Goal: Task Accomplishment & Management: Manage account settings

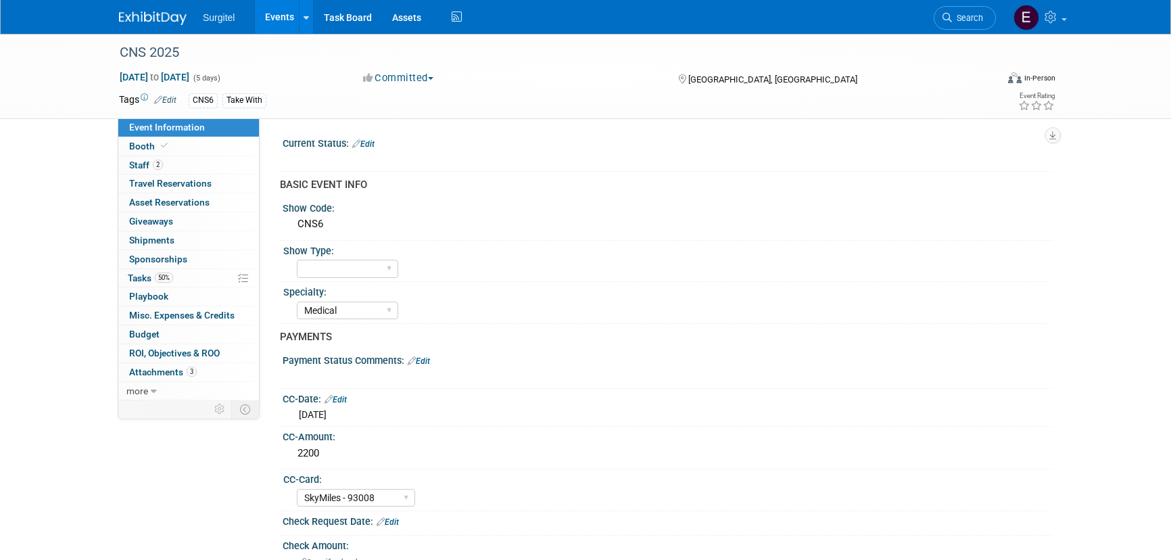
select select "Medical"
select select "SkyMiles - 93008"
select select "No"
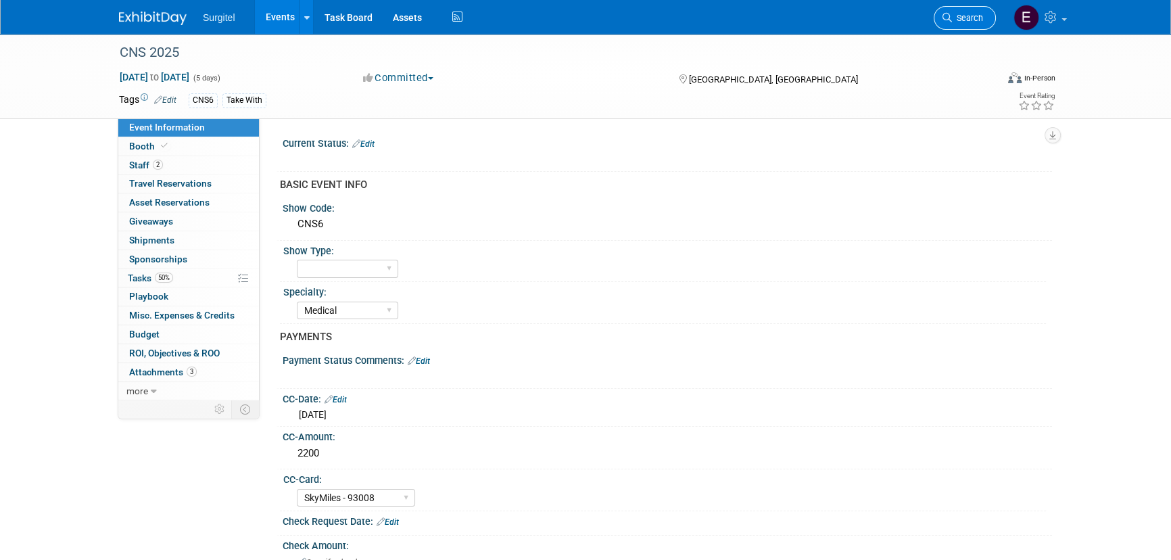
click at [943, 9] on link "Search" at bounding box center [964, 18] width 62 height 24
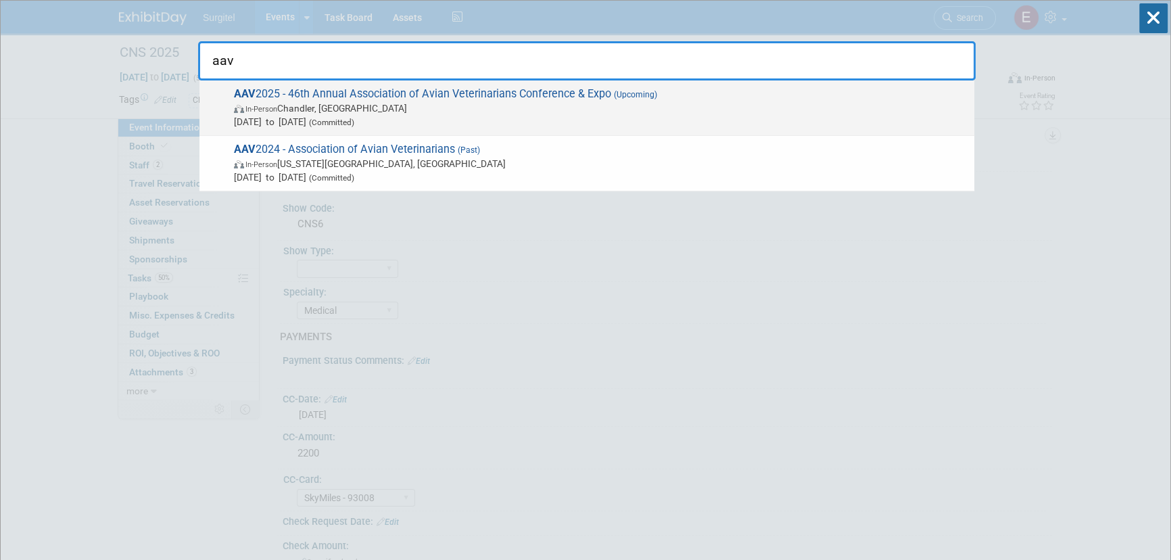
type input "aav"
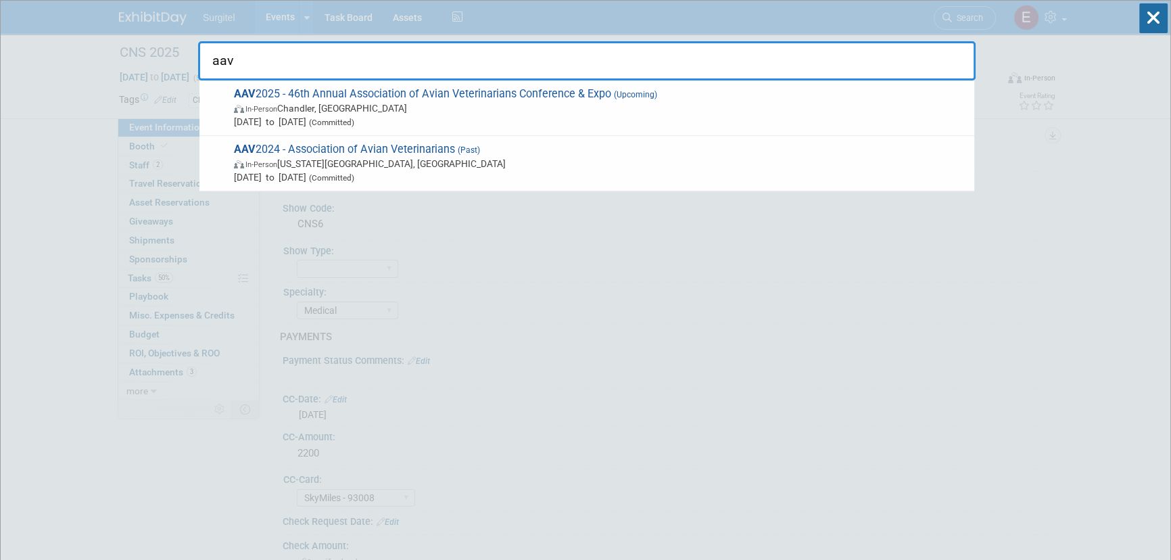
click at [564, 114] on span "In-Person Chandler, AZ" at bounding box center [600, 108] width 733 height 14
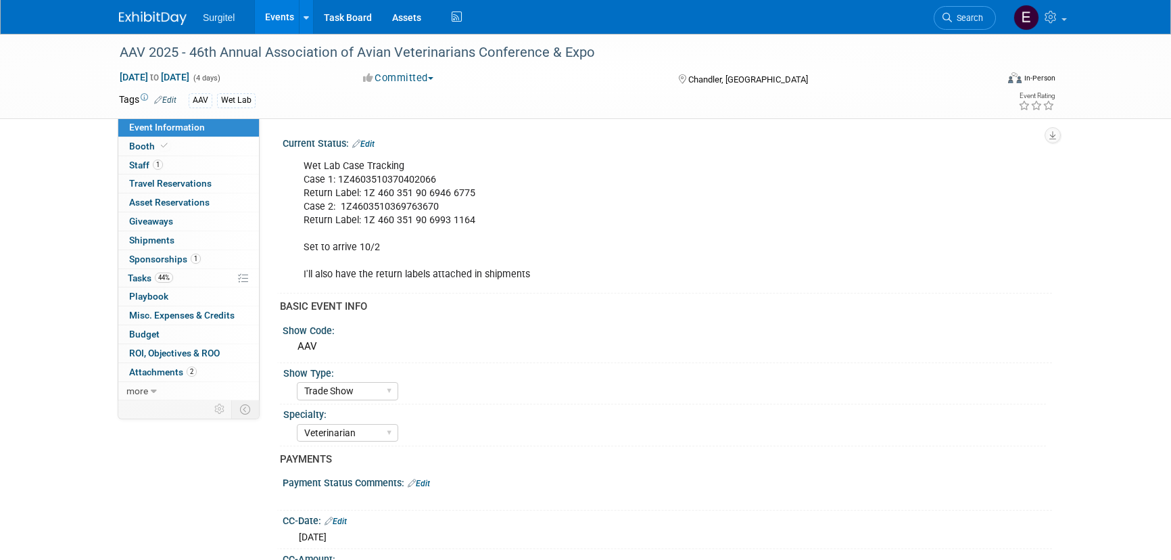
select select "Trade Show"
select select "Veterinarian"
select select "Rewards - 12003"
select select "No"
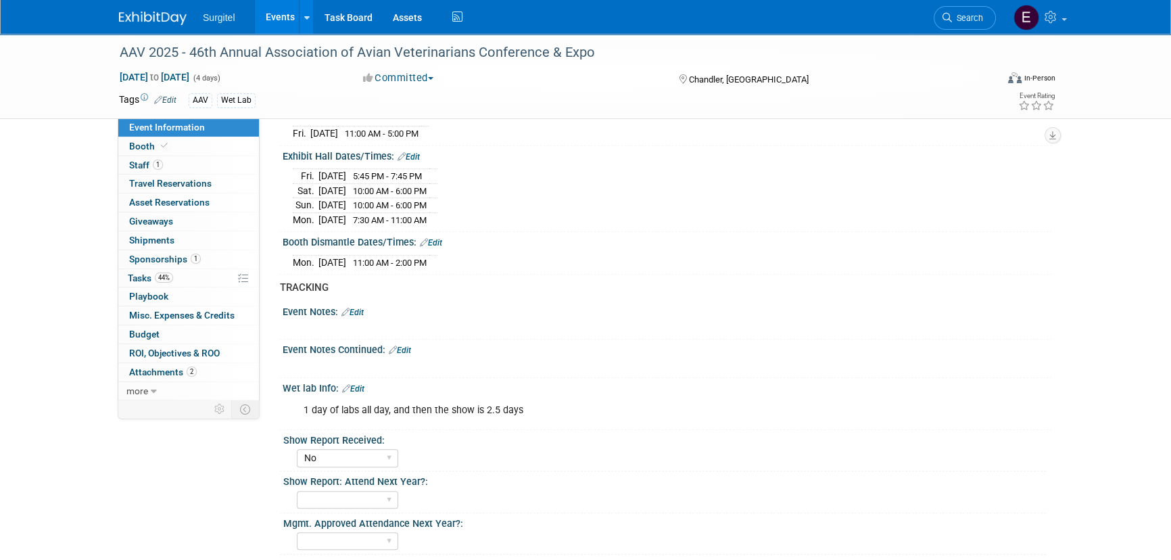
scroll to position [1129, 0]
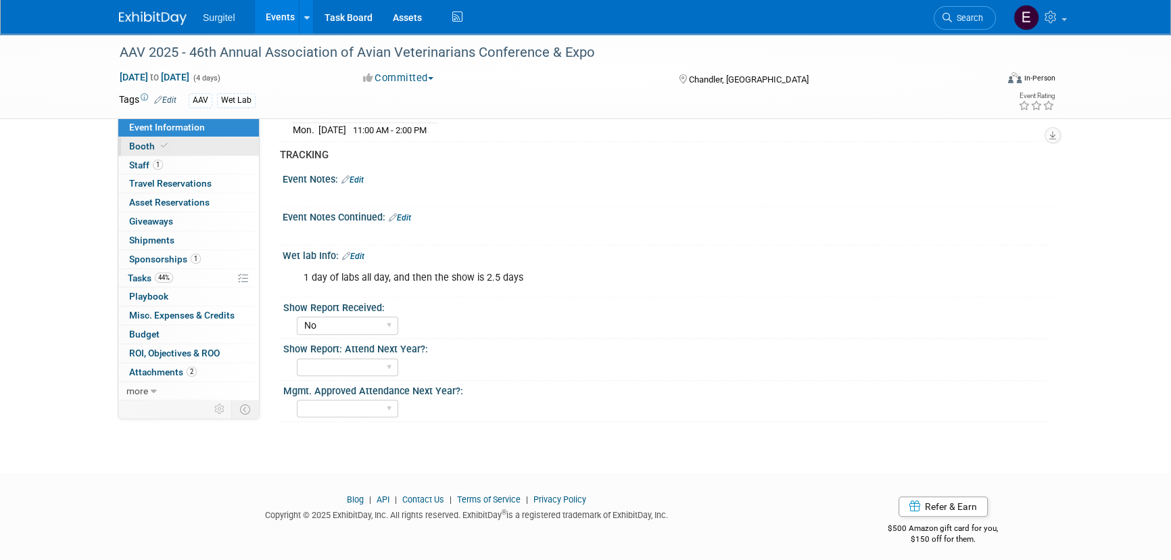
click at [213, 149] on link "Booth" at bounding box center [188, 146] width 141 height 18
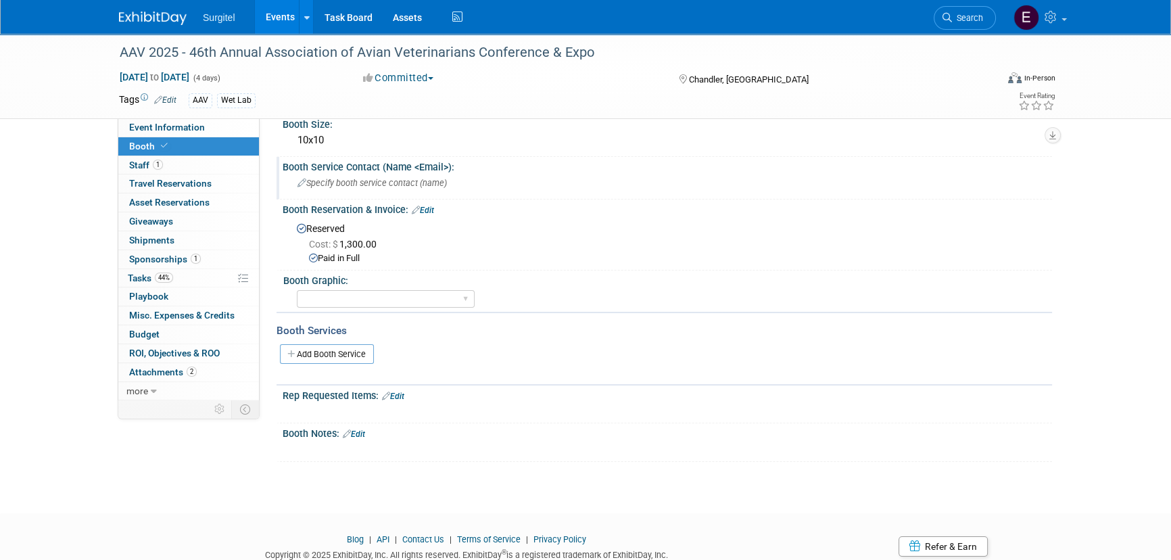
scroll to position [107, 0]
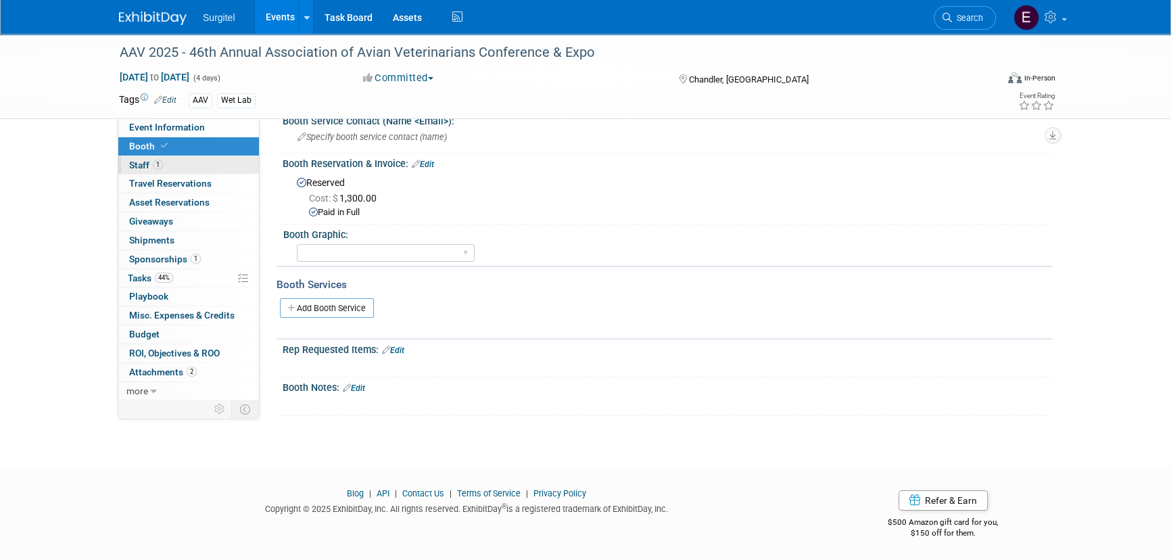
click at [164, 162] on link "1 Staff 1" at bounding box center [188, 165] width 141 height 18
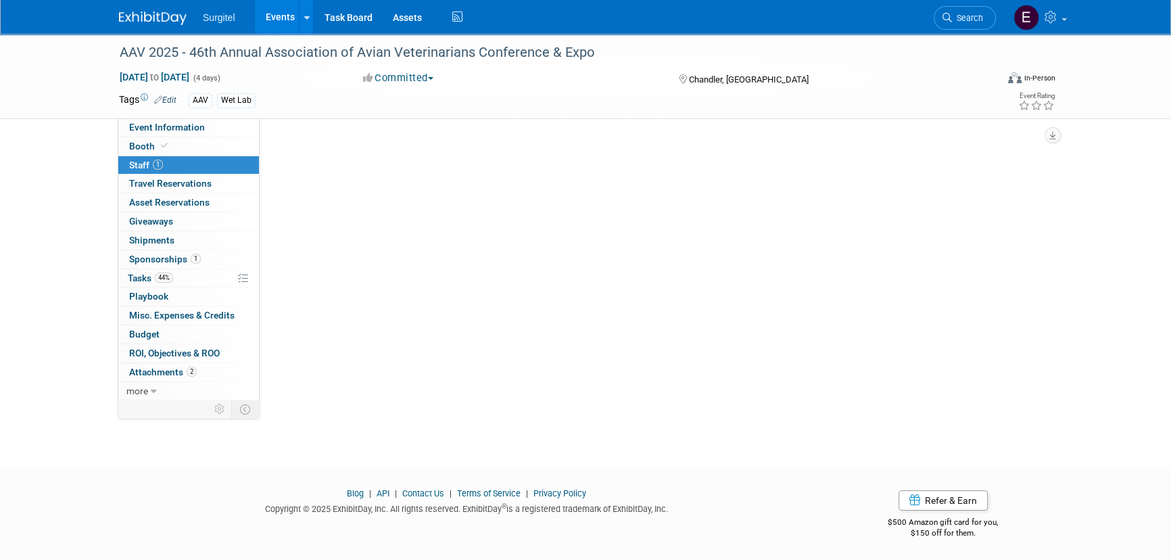
scroll to position [0, 0]
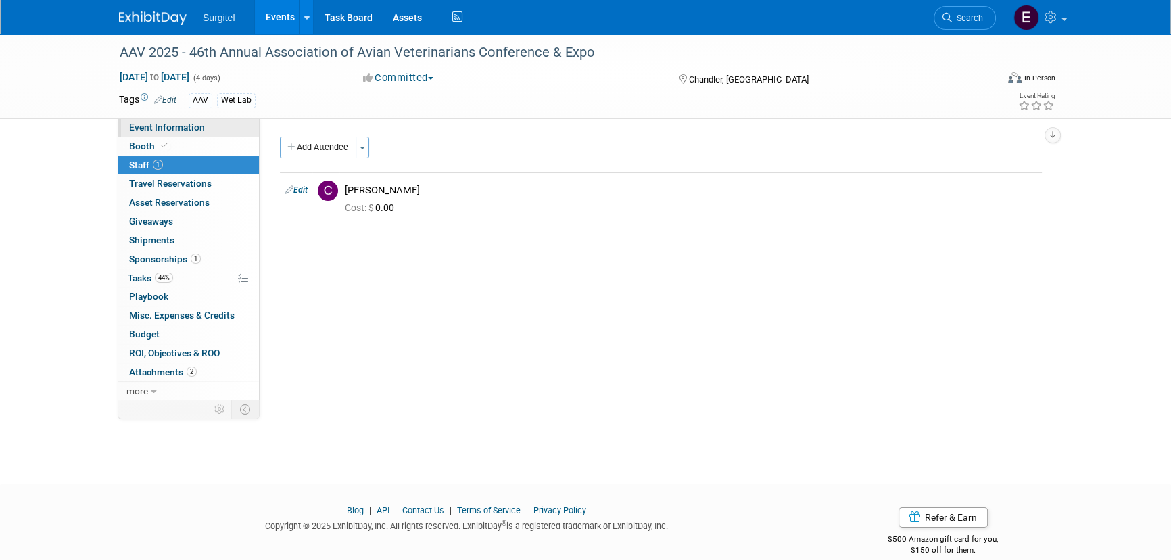
click at [187, 126] on span "Event Information" at bounding box center [167, 127] width 76 height 11
select select "Trade Show"
select select "Veterinarian"
select select "Rewards - 12003"
select select "No"
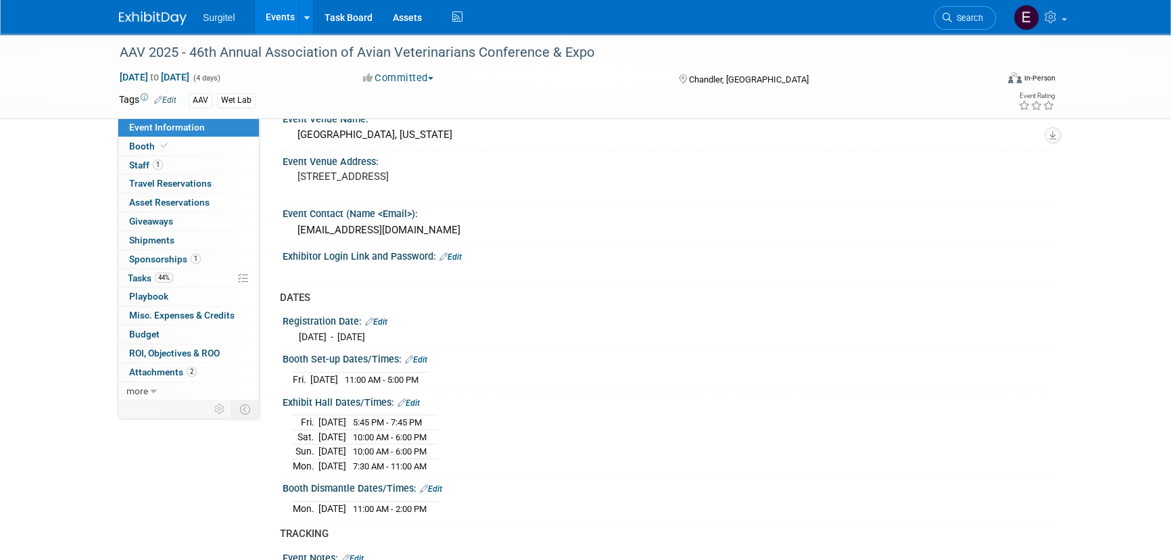
scroll to position [921, 0]
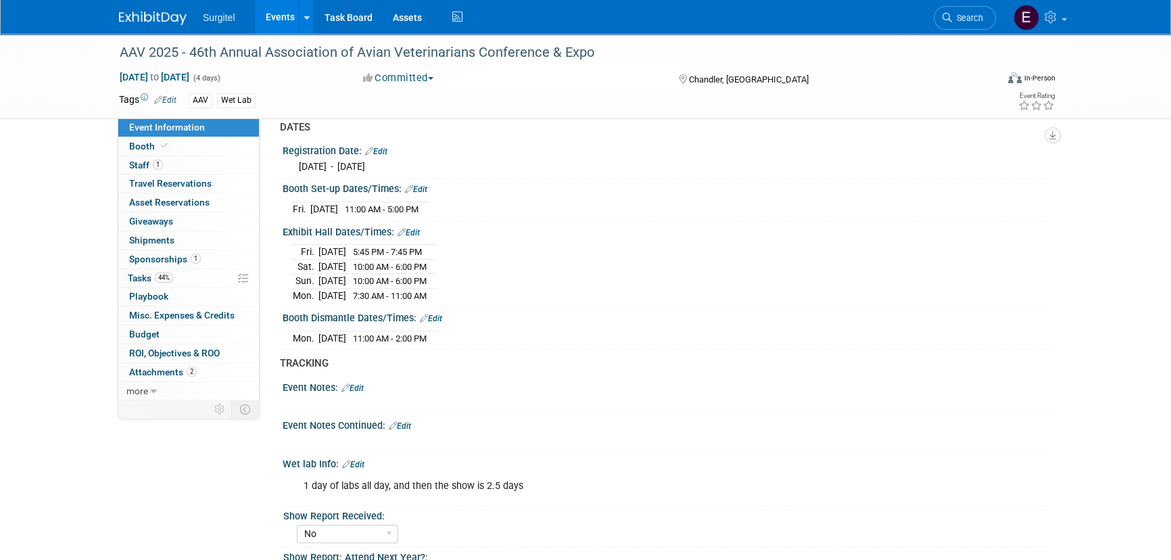
click at [268, 14] on link "Events" at bounding box center [279, 17] width 49 height 34
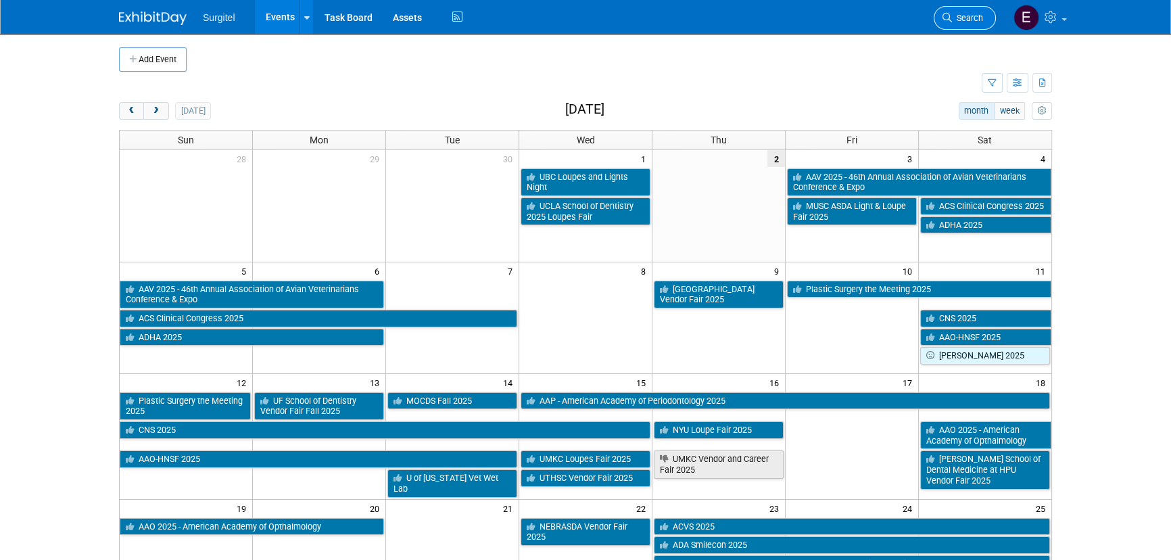
click at [991, 18] on link "Search" at bounding box center [964, 18] width 62 height 24
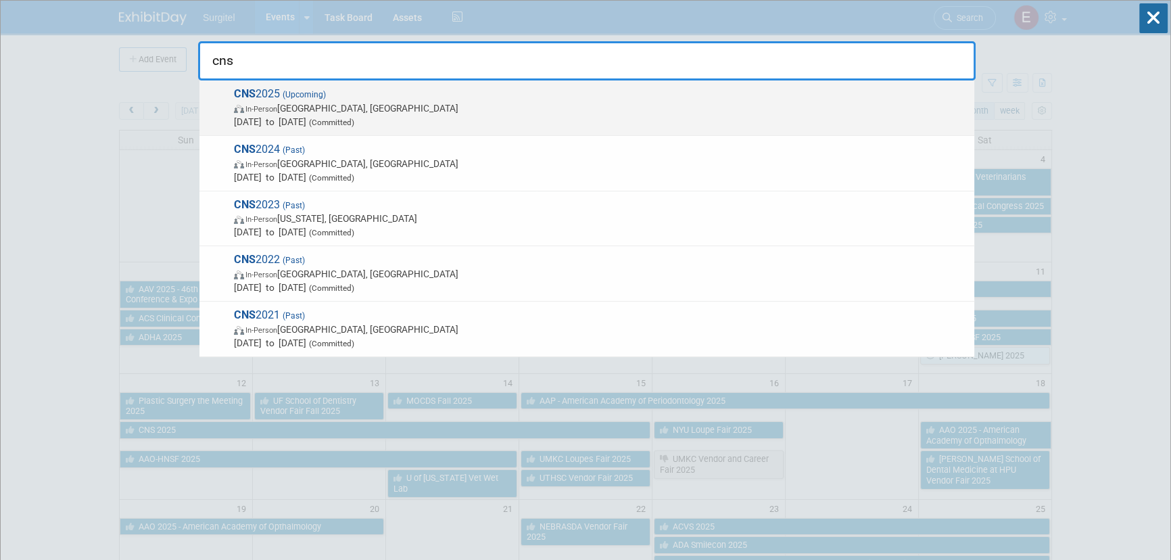
type input "cns"
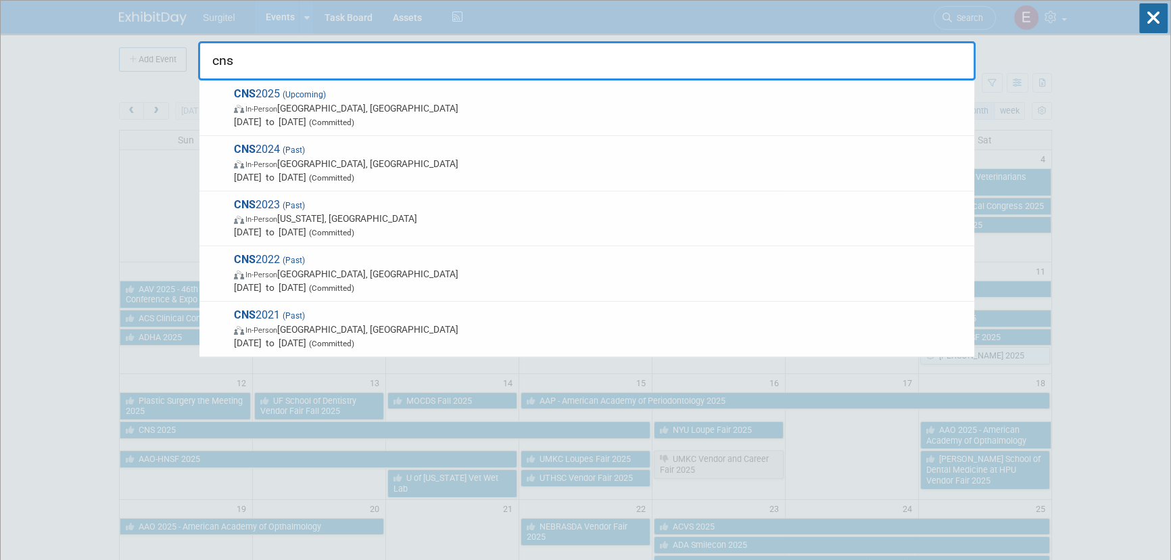
click at [293, 120] on span "[DATE] to [DATE] (Committed)" at bounding box center [600, 122] width 733 height 14
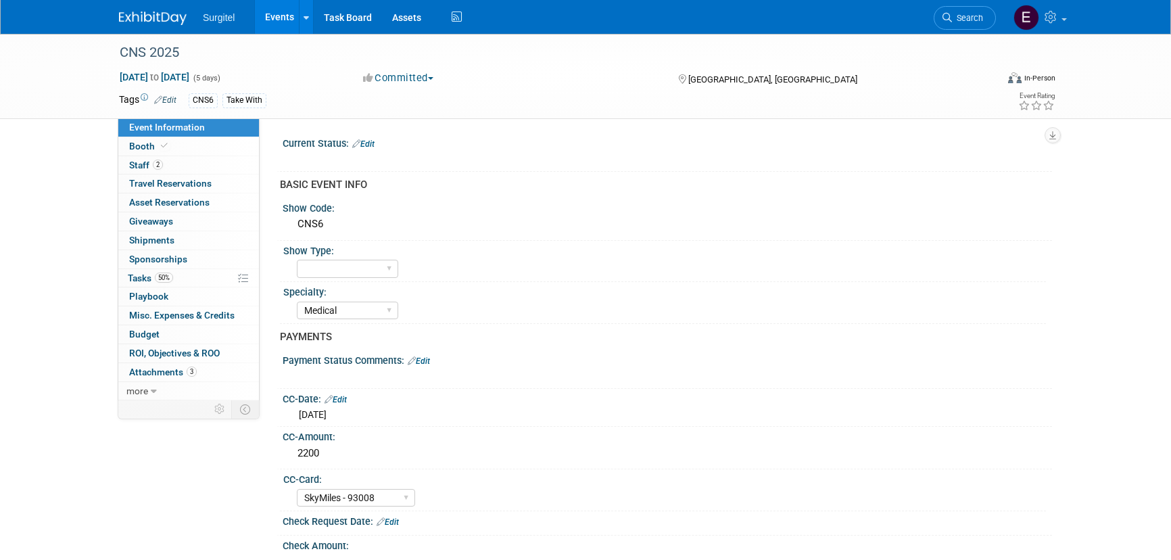
select select "Medical"
select select "SkyMiles - 93008"
select select "No"
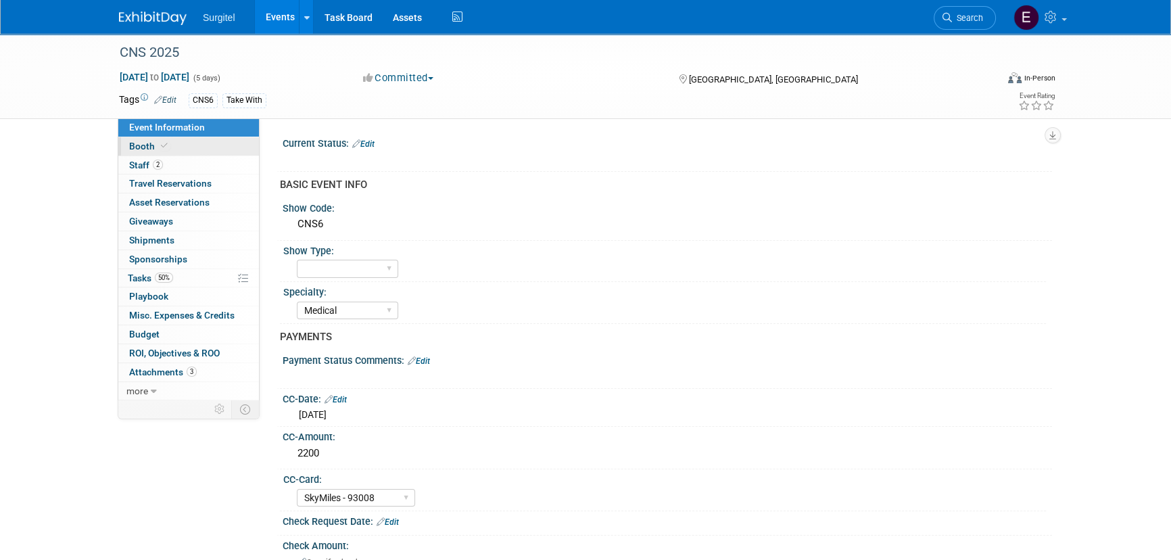
click at [187, 145] on link "Booth" at bounding box center [188, 146] width 141 height 18
select select "8' Fabric Popup"
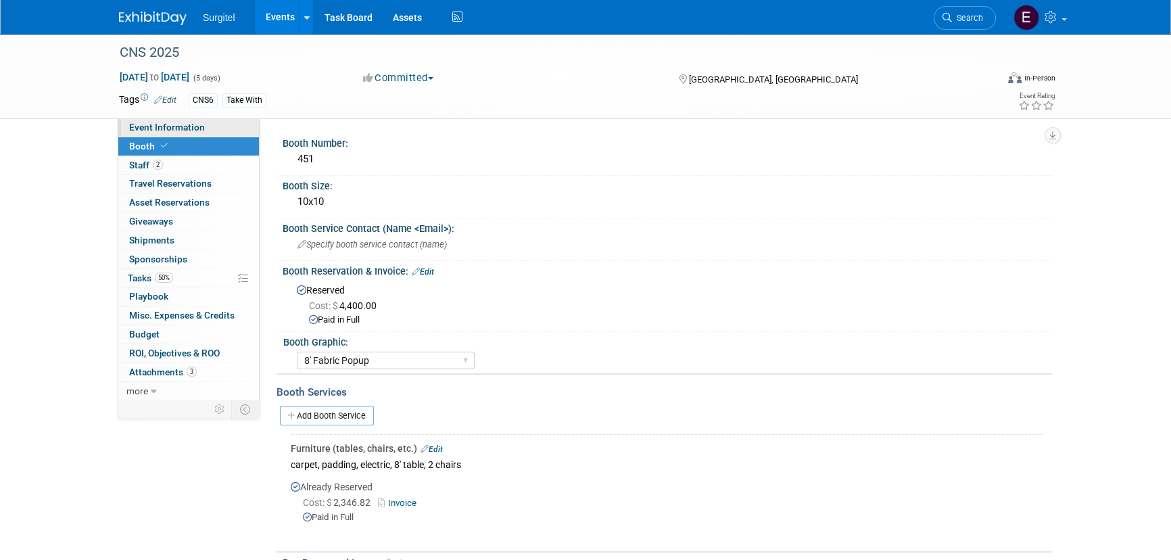
click at [170, 128] on span "Event Information" at bounding box center [167, 127] width 76 height 11
select select "Medical"
select select "SkyMiles - 93008"
select select "No"
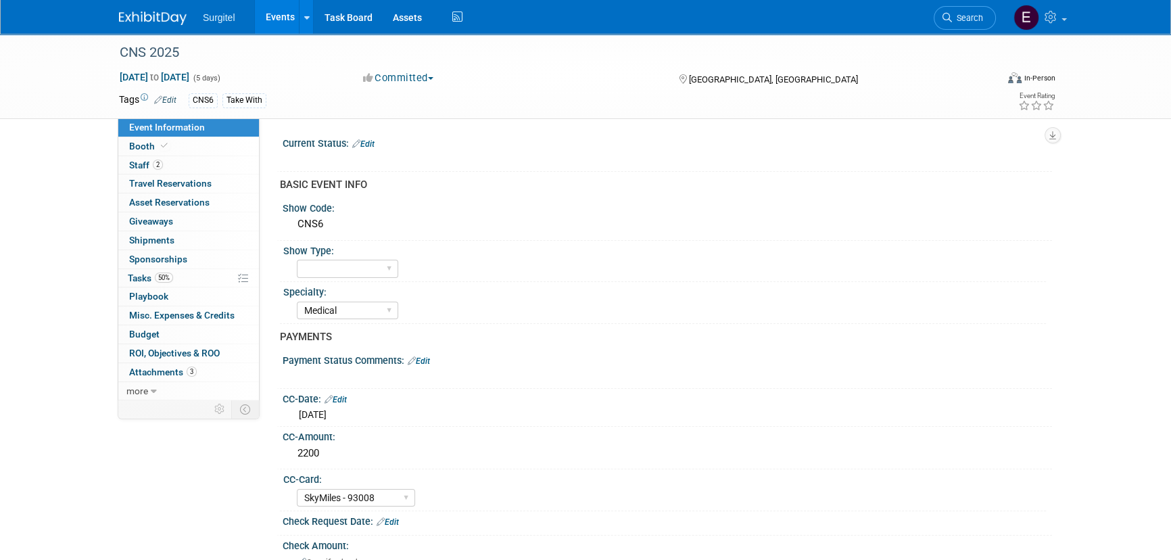
click at [378, 142] on div "Current Status: Edit" at bounding box center [667, 142] width 769 height 18
click at [369, 143] on link "Edit" at bounding box center [363, 143] width 22 height 9
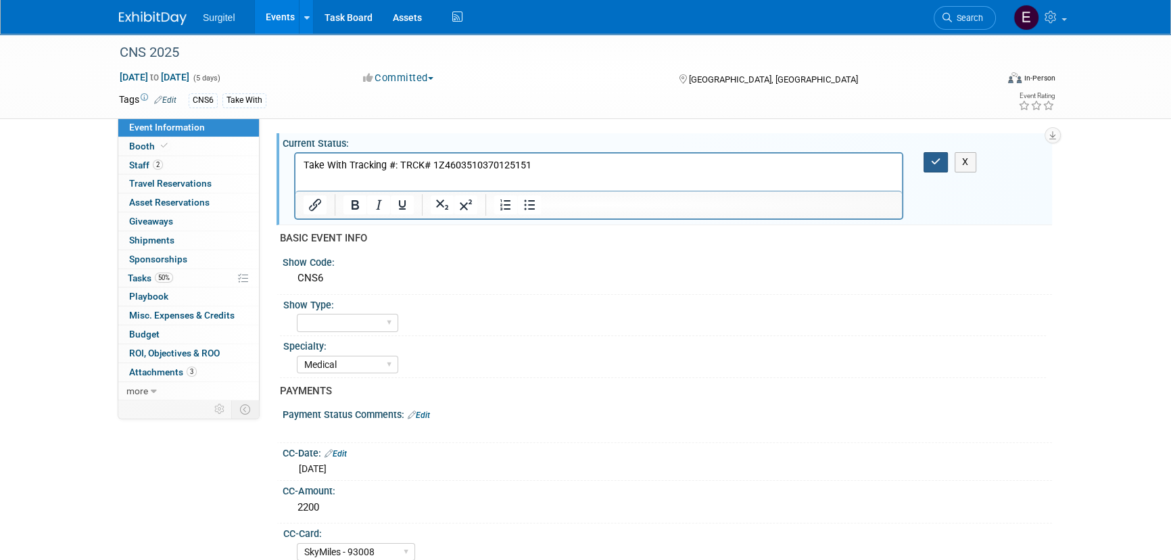
click at [935, 159] on icon "button" at bounding box center [936, 161] width 10 height 9
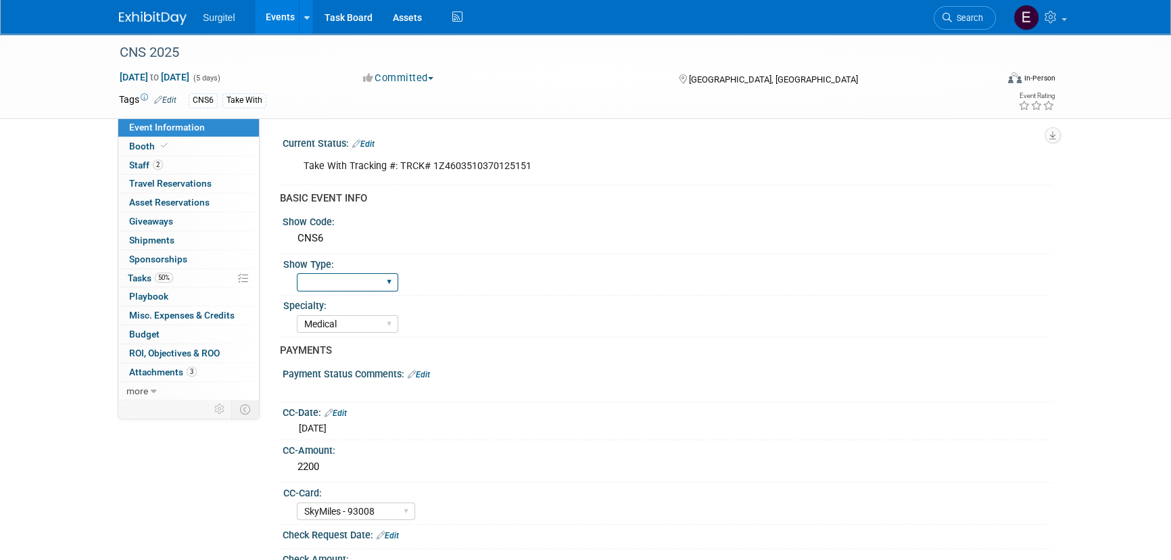
click at [384, 287] on select "School Show Trade Show Wet Lab CE Course Lunch and Learn" at bounding box center [347, 282] width 101 height 18
click at [297, 273] on select "School Show Trade Show Wet Lab CE Course Lunch and Learn" at bounding box center [347, 282] width 101 height 18
click at [358, 276] on select "School Show Trade Show Wet Lab CE Course Lunch and Learn" at bounding box center [347, 282] width 101 height 18
select select "Trade Show"
click at [297, 273] on select "School Show Trade Show Wet Lab CE Course Lunch and Learn" at bounding box center [347, 282] width 101 height 18
